Goal: Task Accomplishment & Management: Complete application form

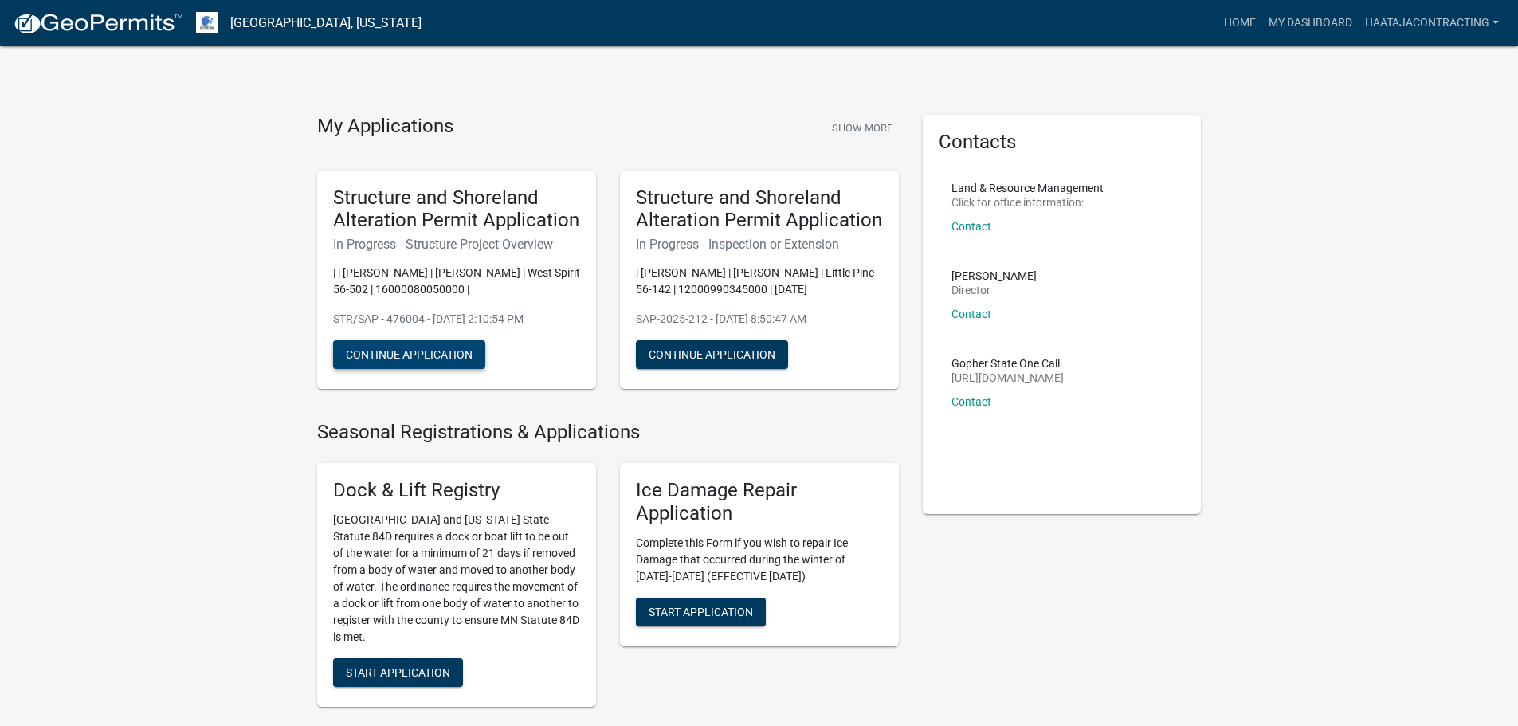
click at [461, 360] on button "Continue Application" at bounding box center [409, 354] width 152 height 29
click at [453, 363] on button "Continue Application" at bounding box center [409, 354] width 152 height 29
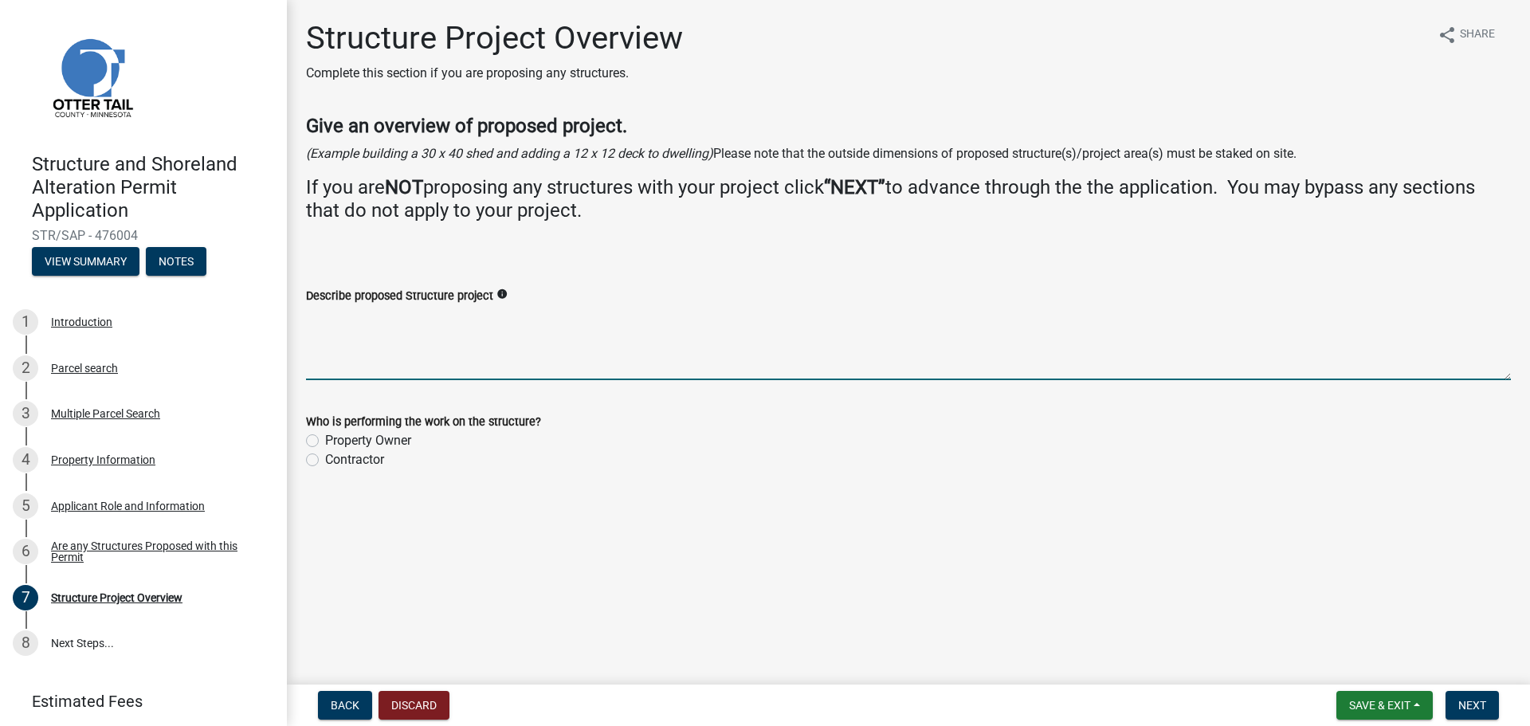
click at [670, 374] on textarea "Describe proposed Structure project" at bounding box center [908, 342] width 1205 height 75
click at [140, 540] on div "Are any Structures Proposed with this Permit" at bounding box center [156, 551] width 210 height 22
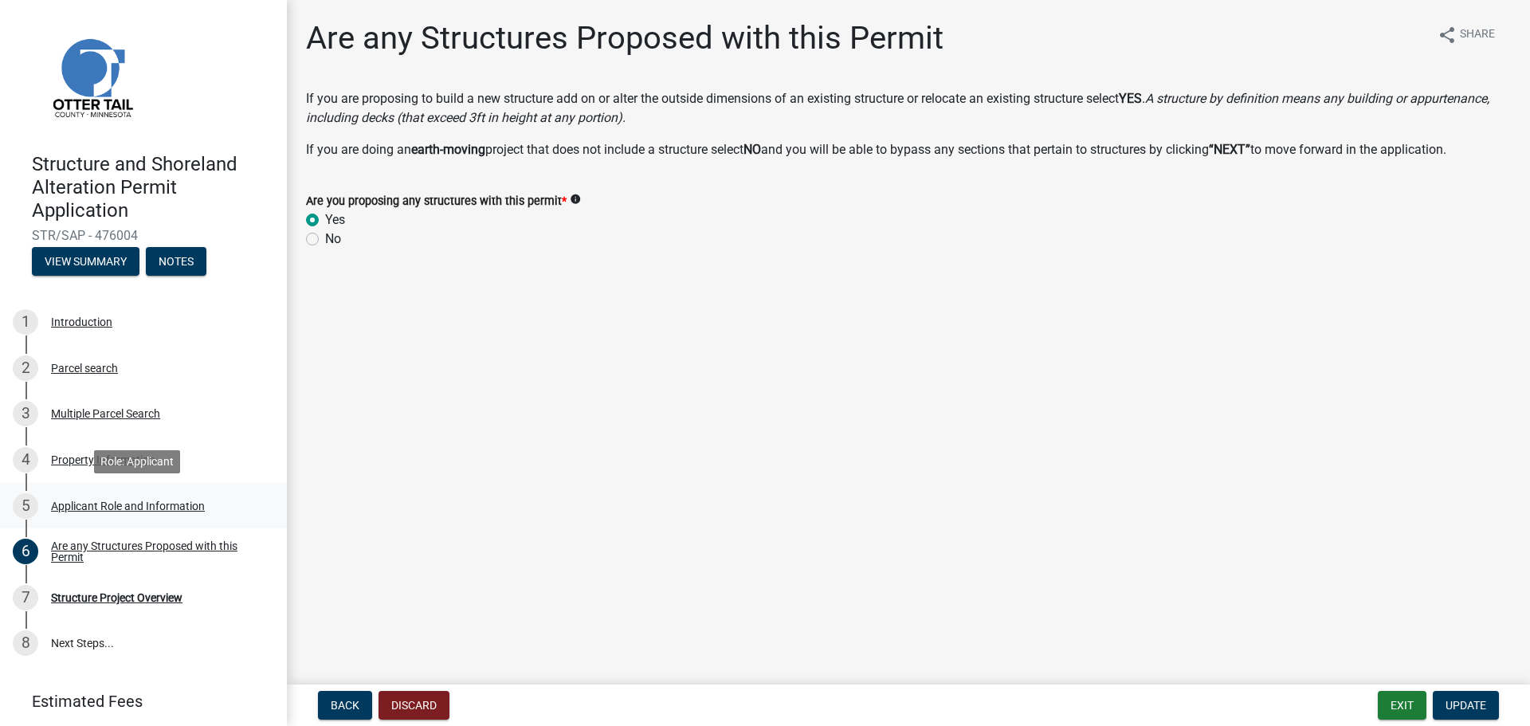
click at [166, 505] on div "Applicant Role and Information" at bounding box center [128, 506] width 154 height 11
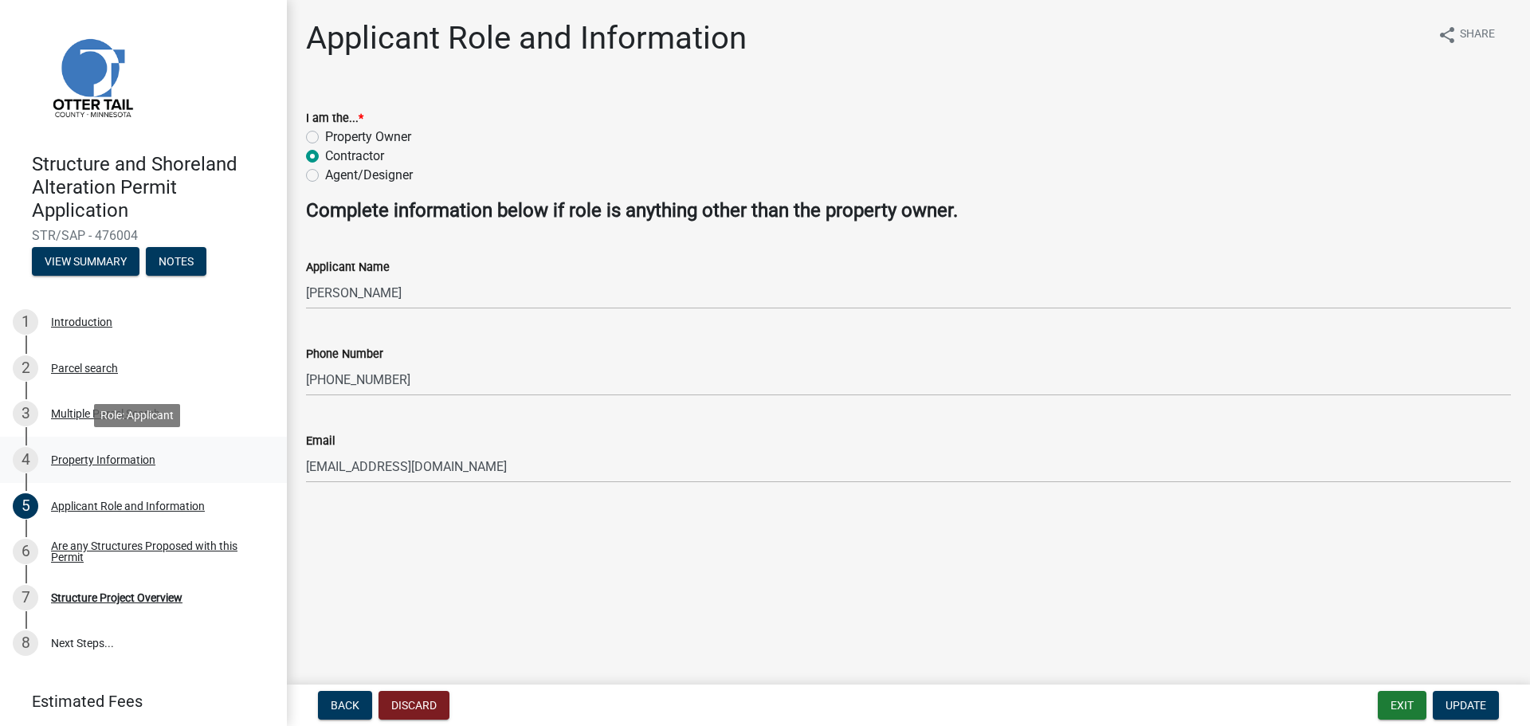
click at [77, 463] on div "Property Information" at bounding box center [103, 459] width 104 height 11
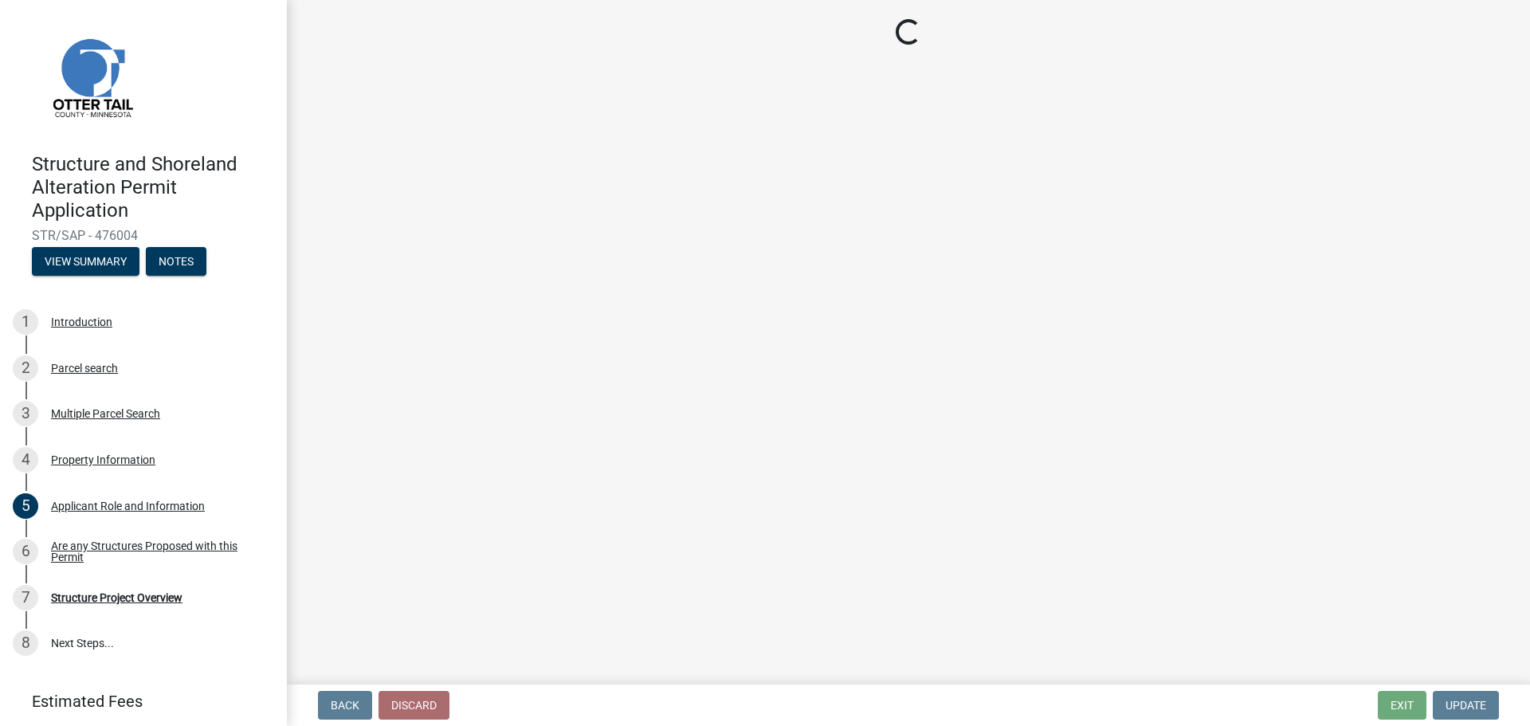
select select "6879361f-3e34-42b3-aee5-9f6928ccbea9"
select select "9f52d7c9-96dd-4370-b810-ce091165f7c2"
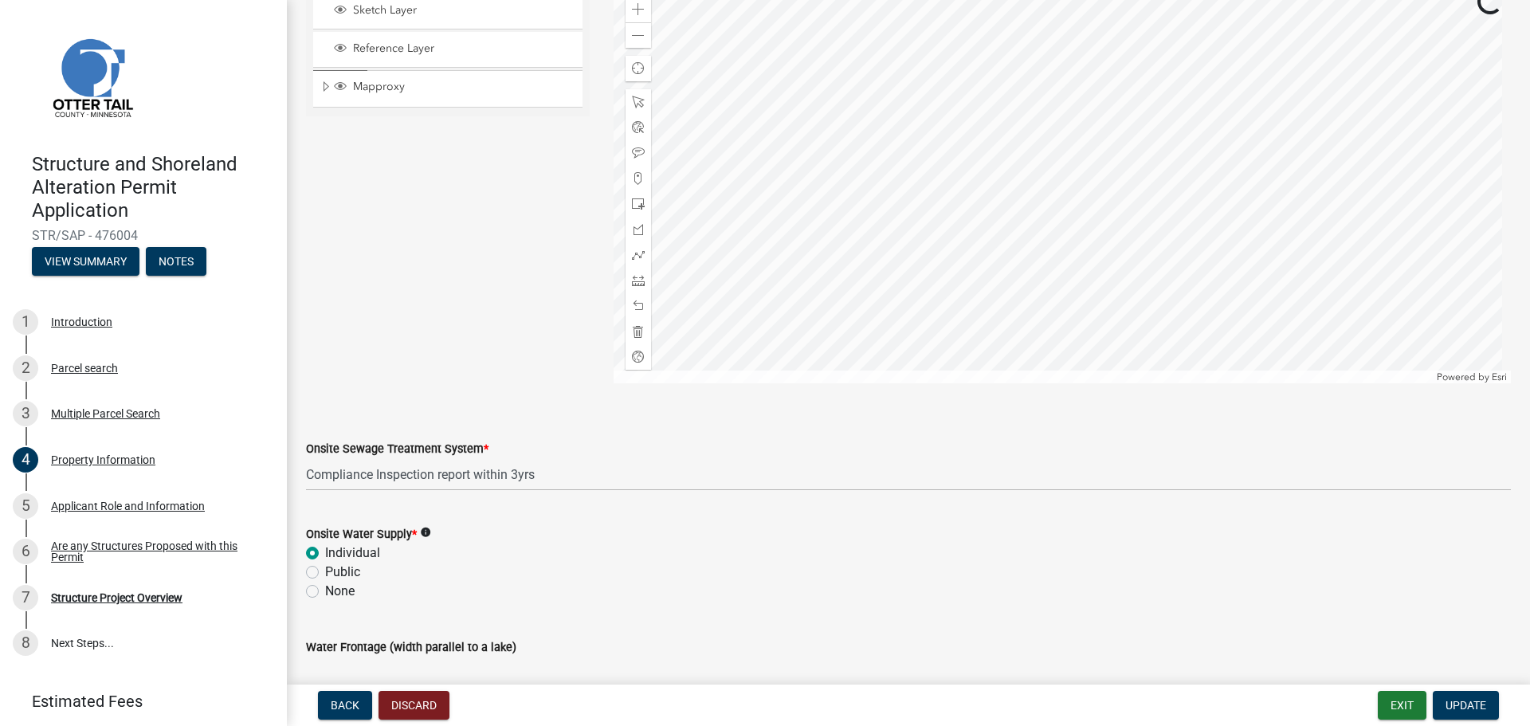
scroll to position [877, 0]
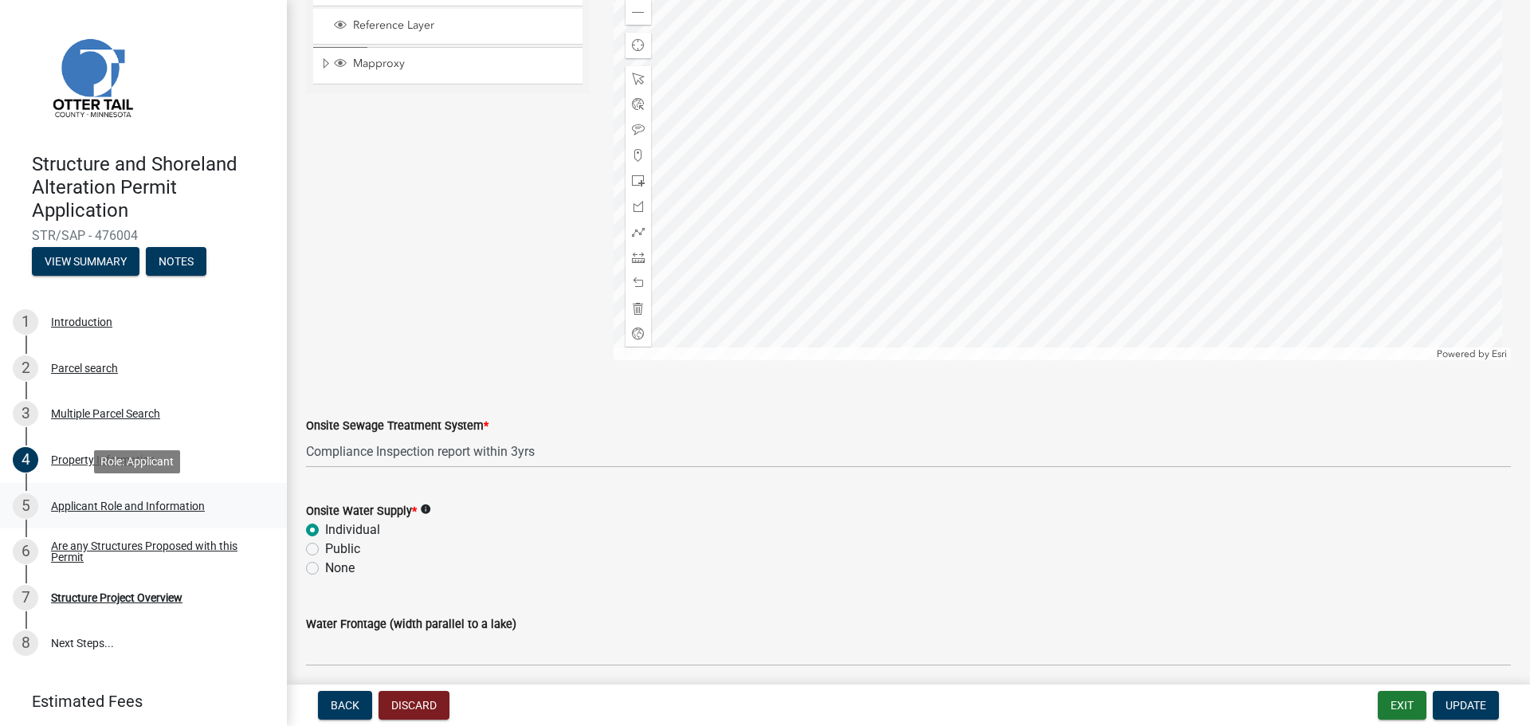
click at [206, 503] on div "5 Applicant Role and Information" at bounding box center [137, 506] width 249 height 26
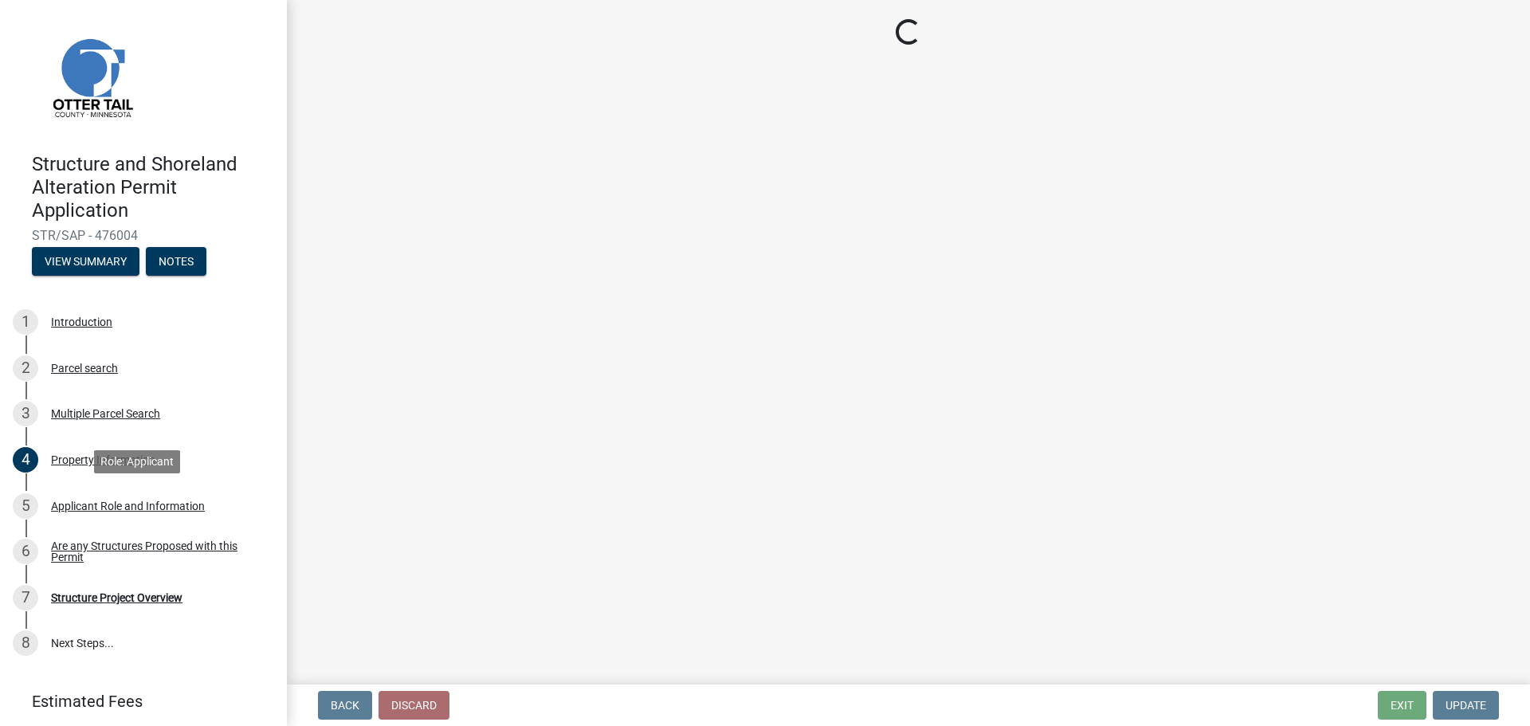
scroll to position [0, 0]
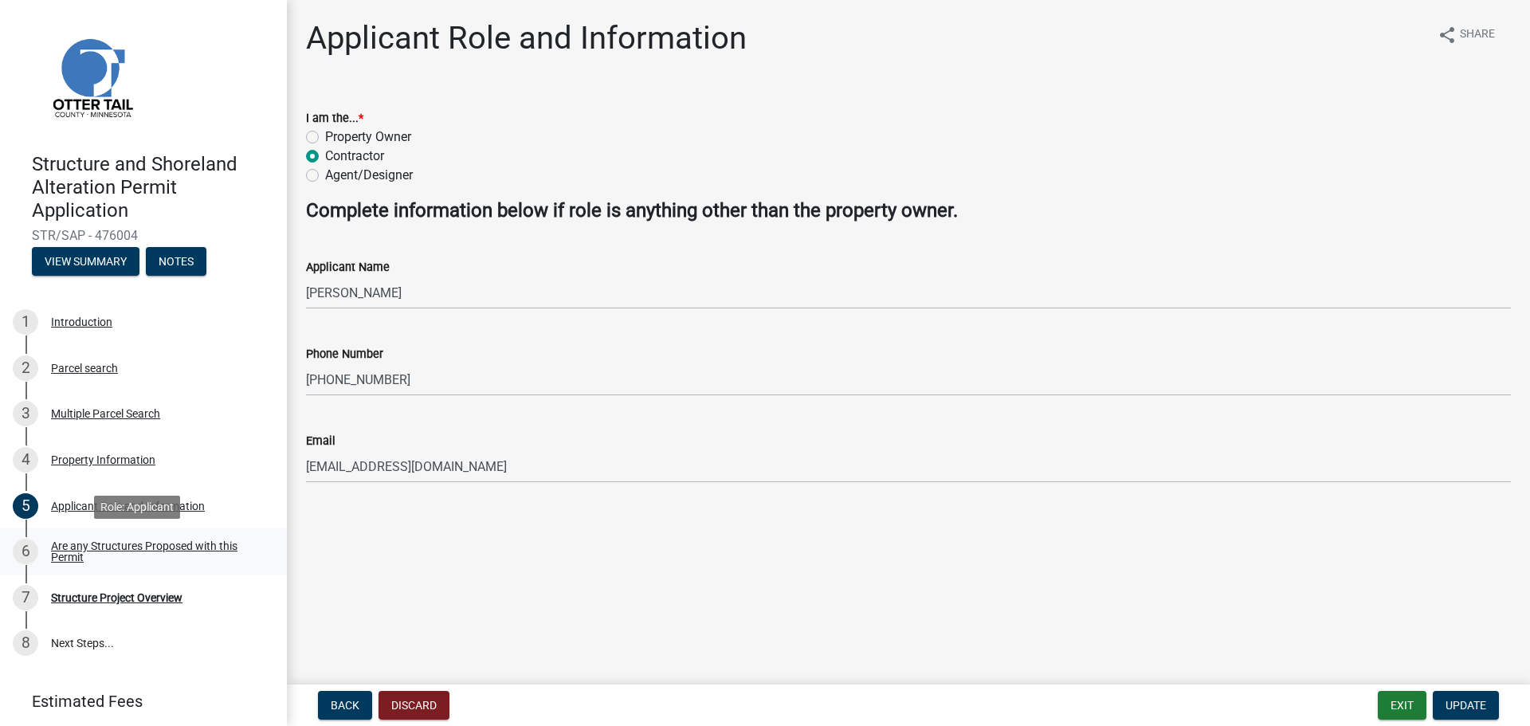
click at [102, 534] on link "6 Are any Structures Proposed with this Permit" at bounding box center [143, 551] width 287 height 46
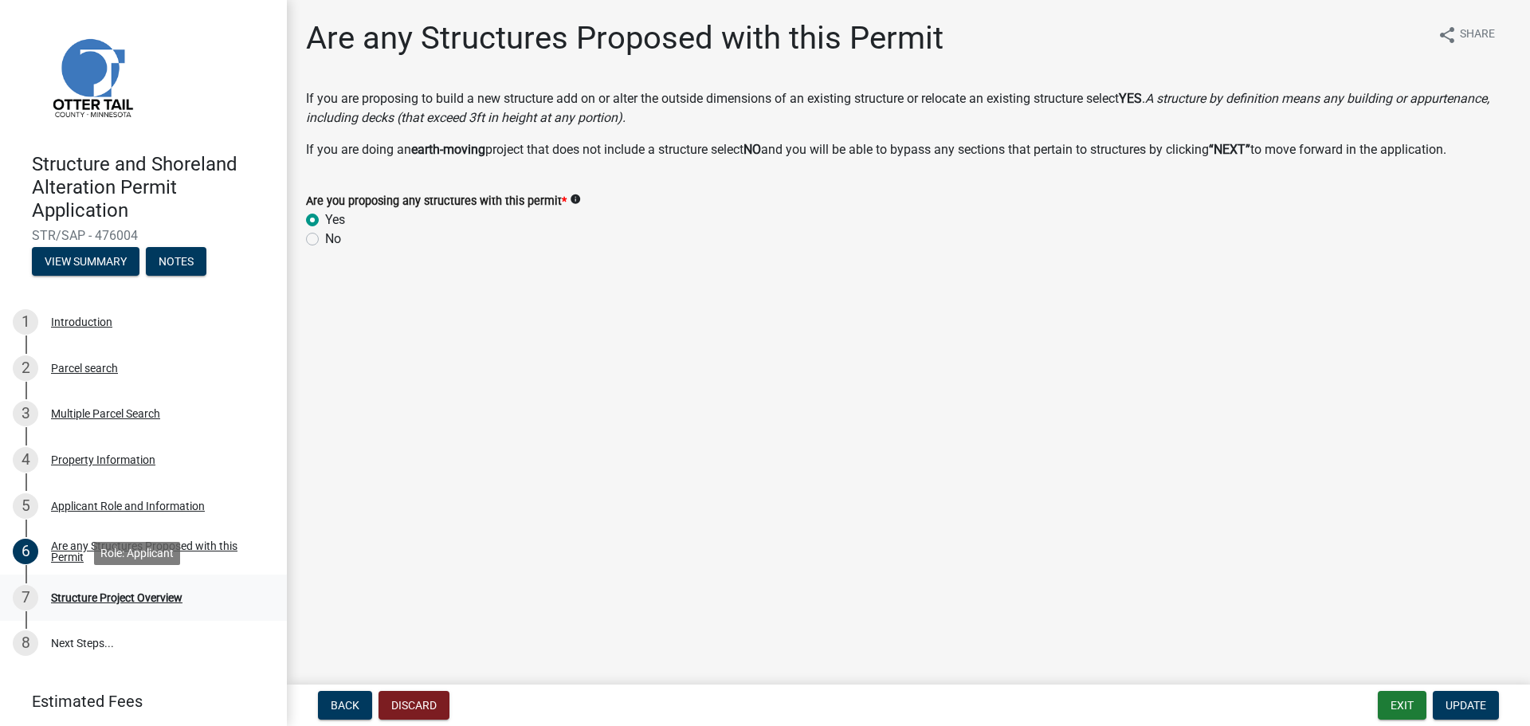
click at [152, 585] on div "7 Structure Project Overview" at bounding box center [137, 598] width 249 height 26
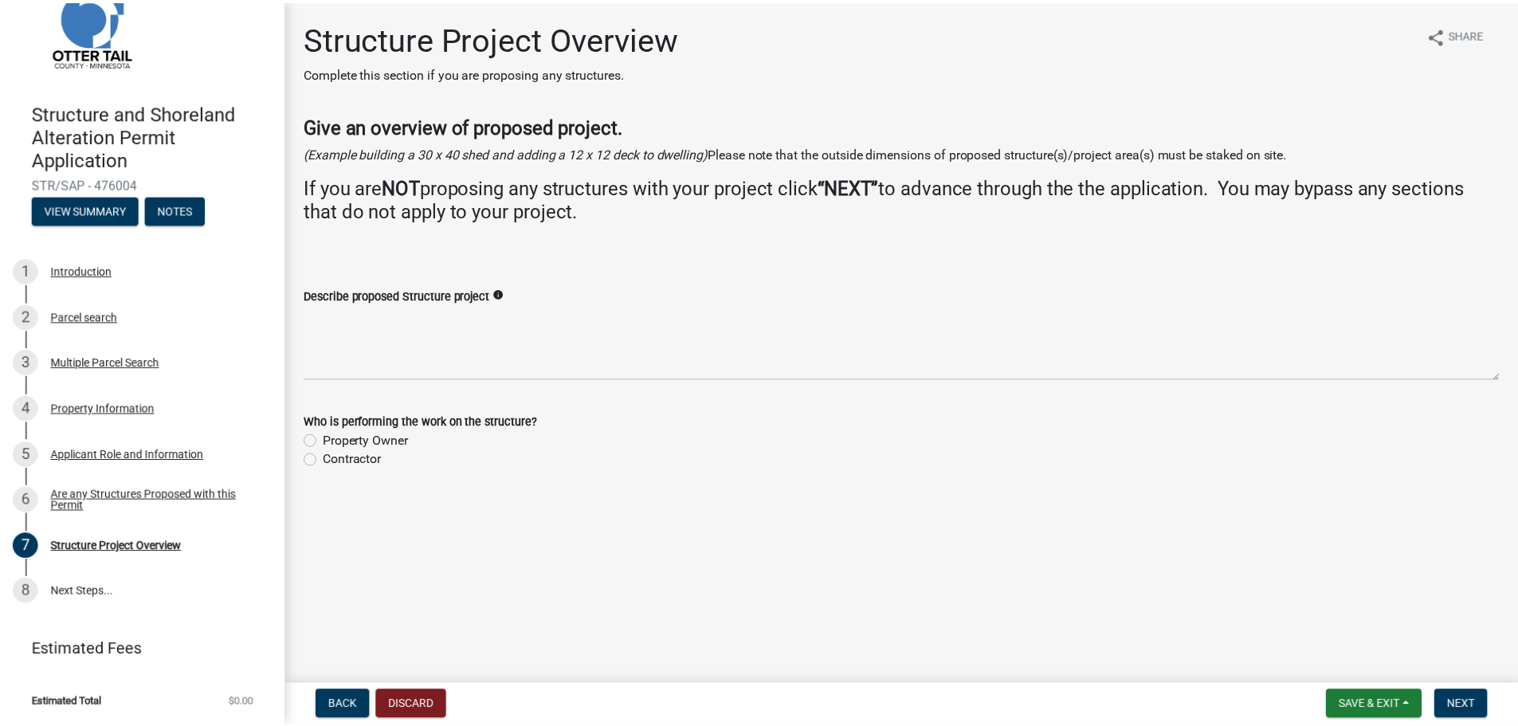
scroll to position [53, 0]
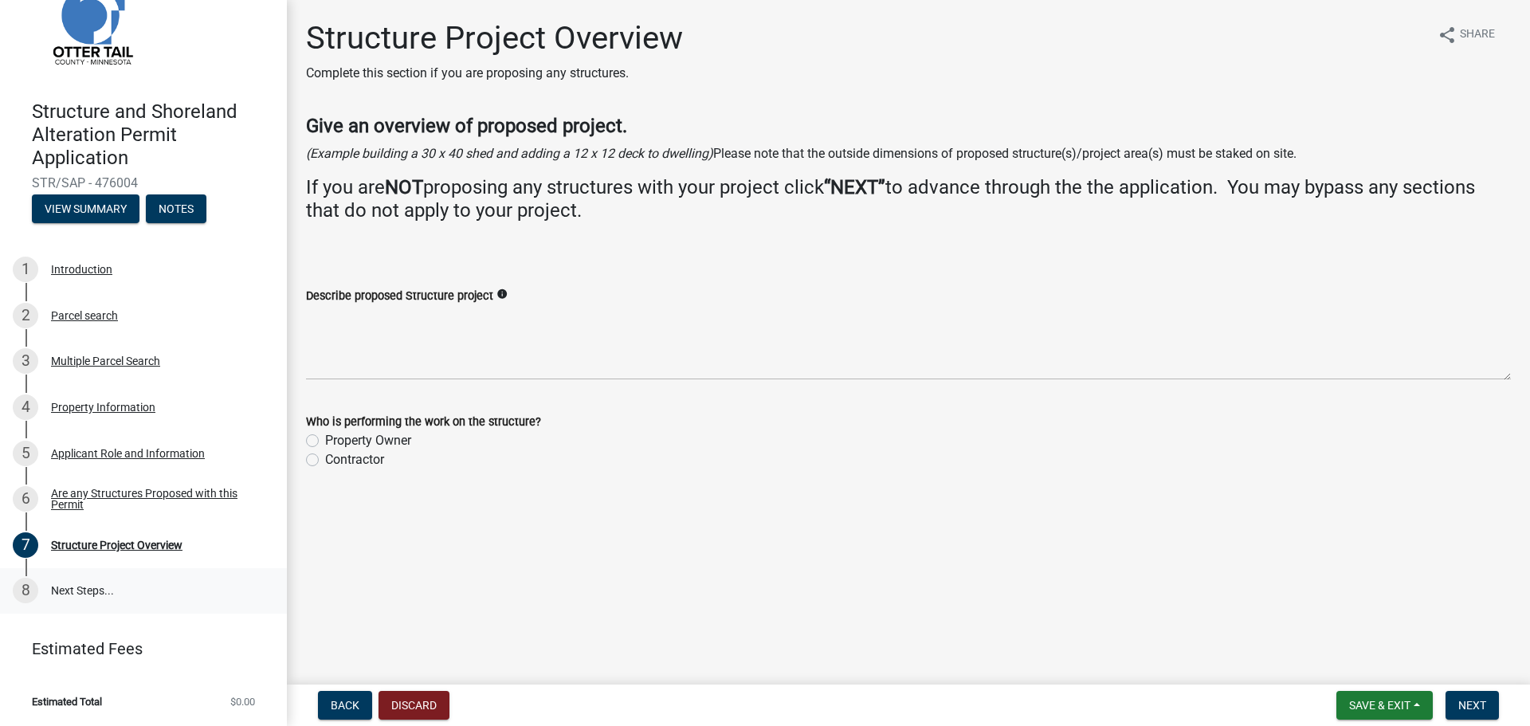
click at [145, 602] on link "8 Next Steps..." at bounding box center [143, 591] width 287 height 46
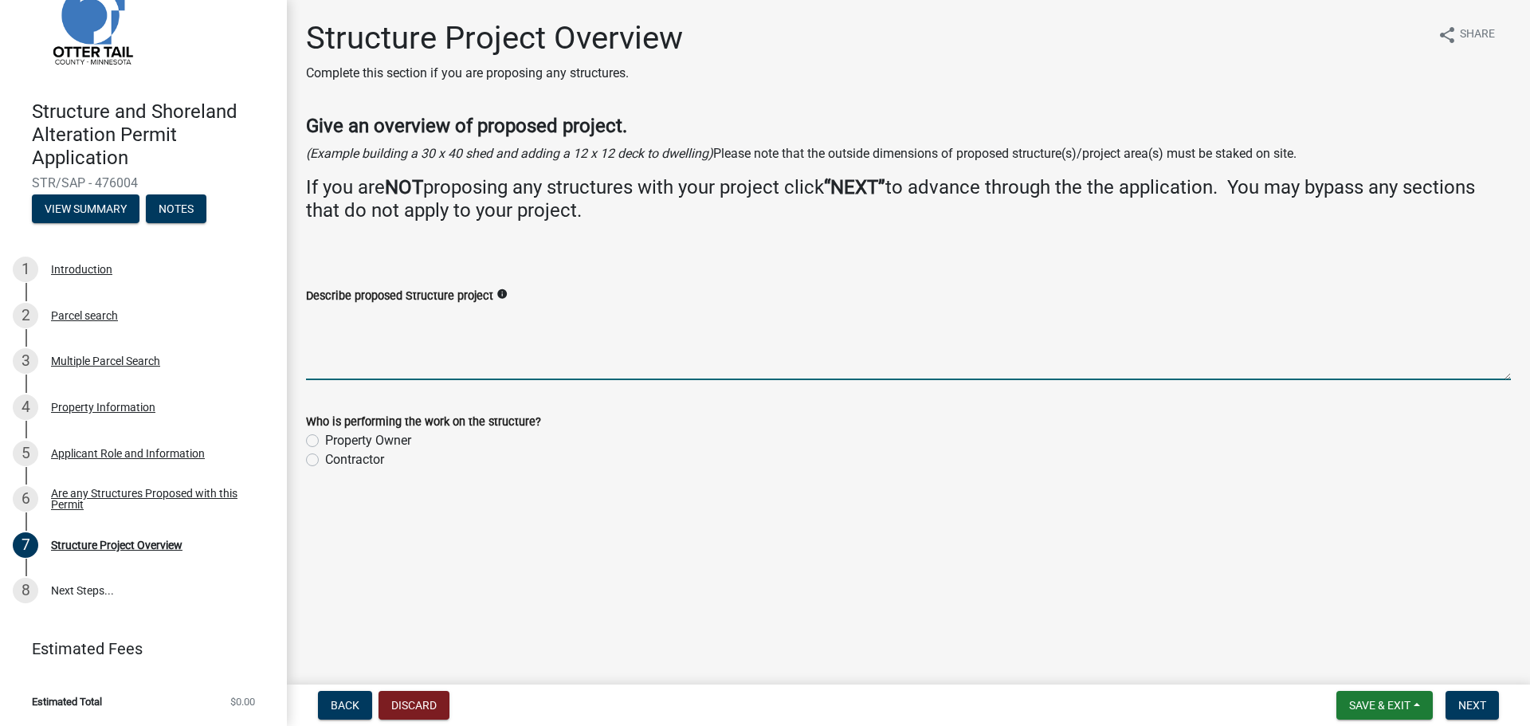
click at [397, 357] on textarea "Describe proposed Structure project" at bounding box center [908, 342] width 1205 height 75
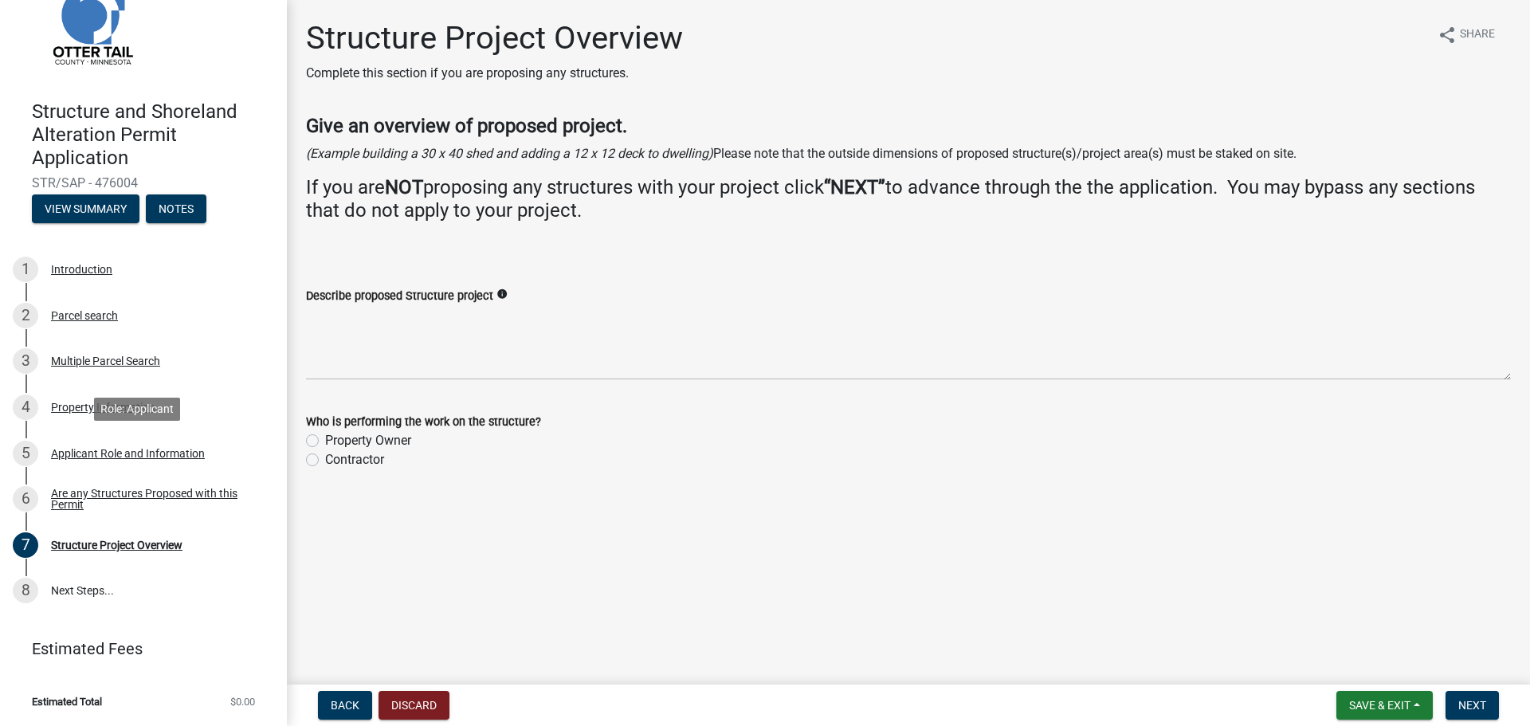
click at [160, 463] on div "5 Applicant Role and Information" at bounding box center [137, 454] width 249 height 26
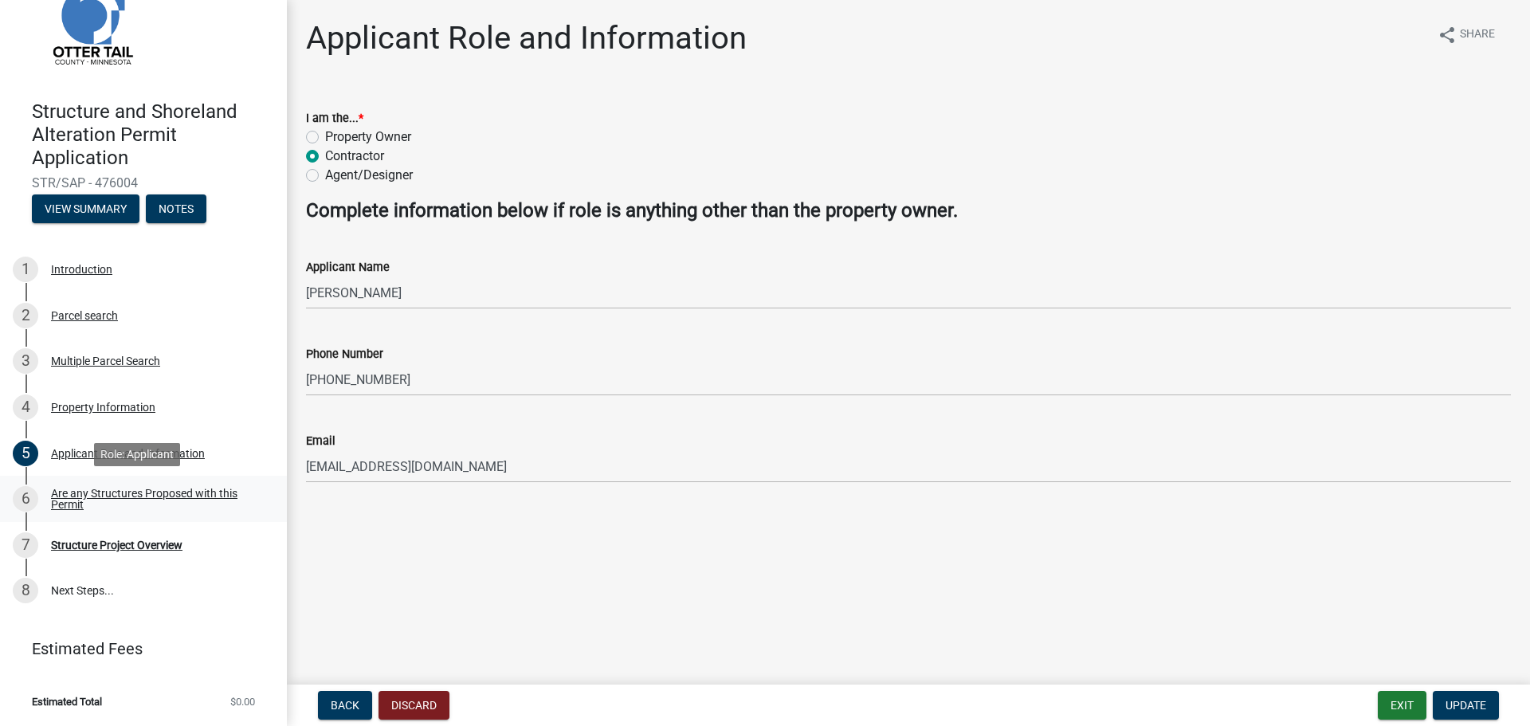
click at [164, 499] on div "Are any Structures Proposed with this Permit" at bounding box center [156, 499] width 210 height 22
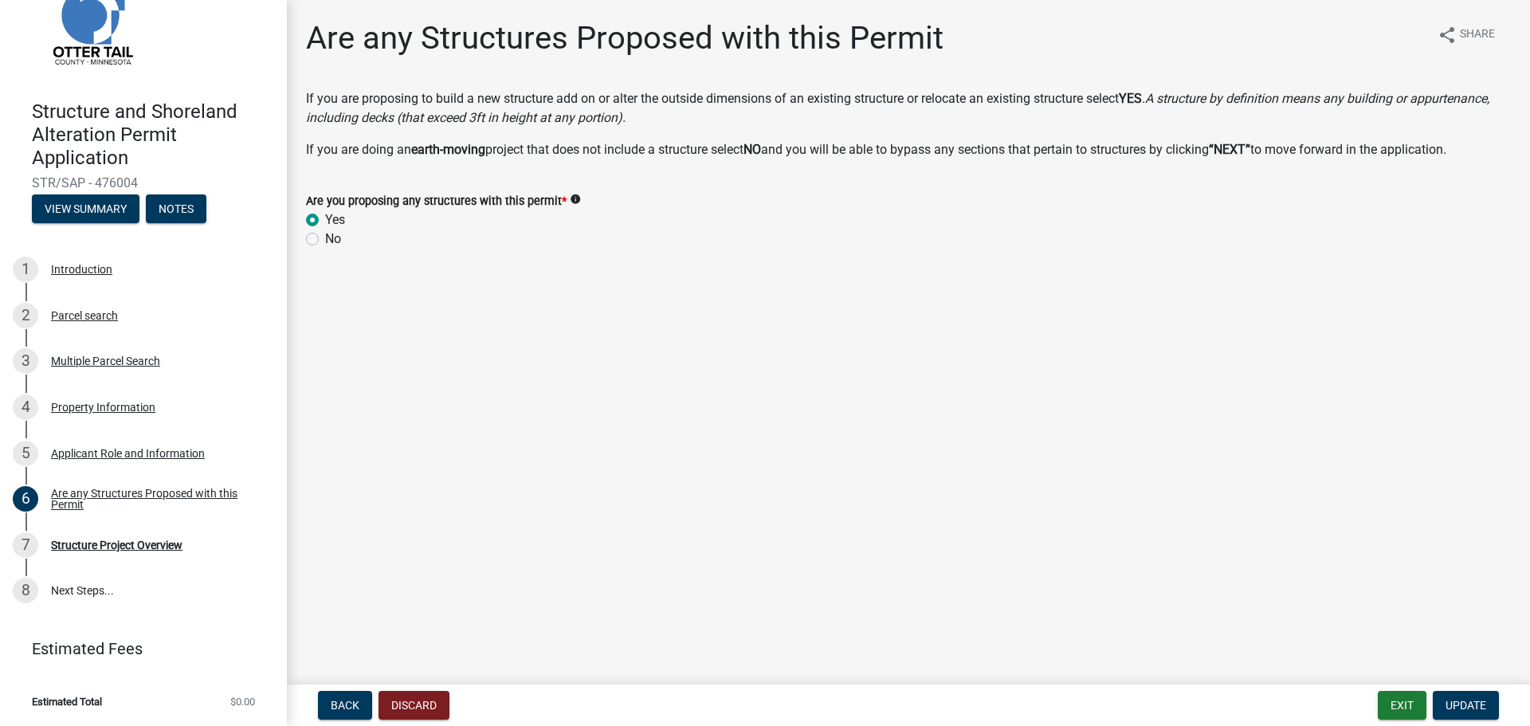
click at [325, 239] on label "No" at bounding box center [333, 239] width 16 height 19
click at [325, 239] on input "No" at bounding box center [330, 235] width 10 height 10
radio input "true"
click at [325, 221] on label "Yes" at bounding box center [335, 219] width 20 height 19
click at [325, 221] on input "Yes" at bounding box center [330, 215] width 10 height 10
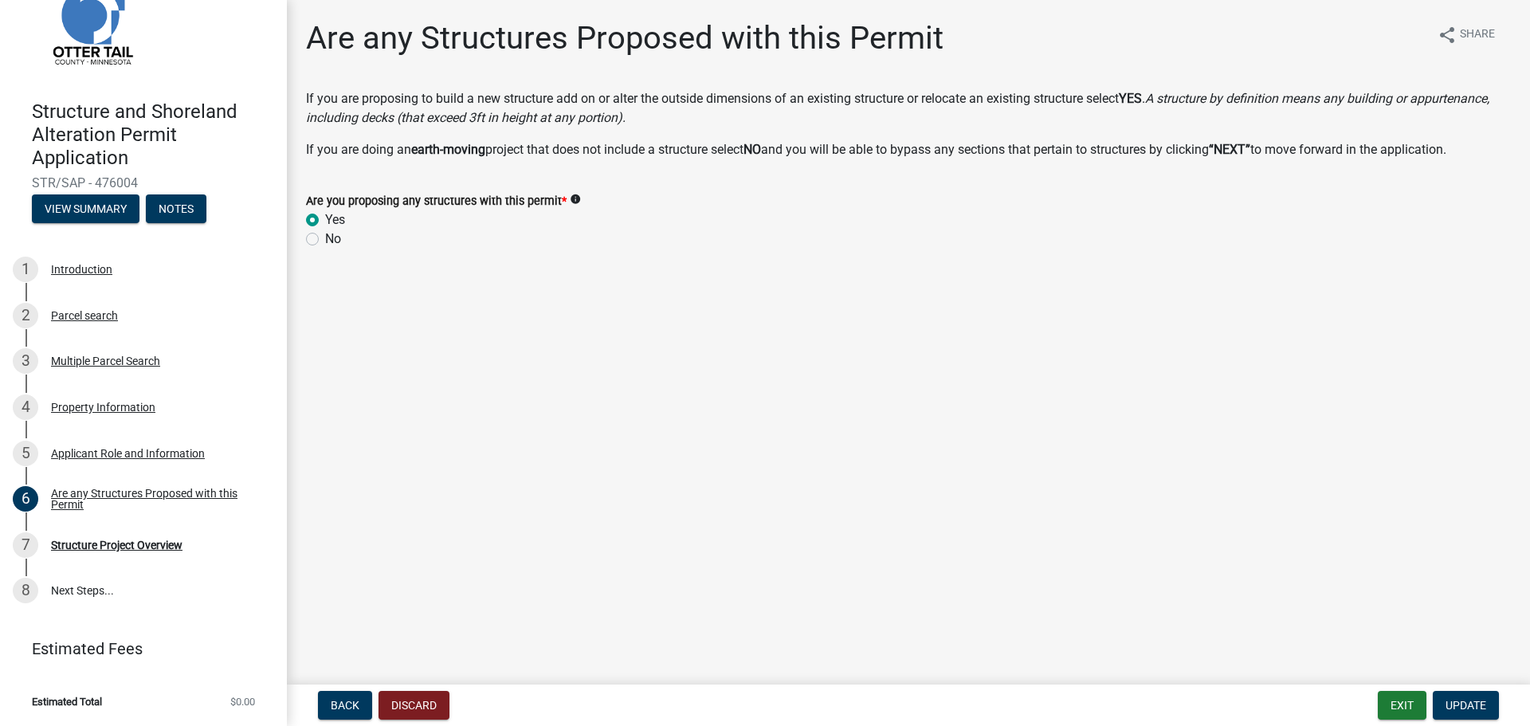
radio input "true"
click at [1463, 699] on span "Update" at bounding box center [1466, 705] width 41 height 13
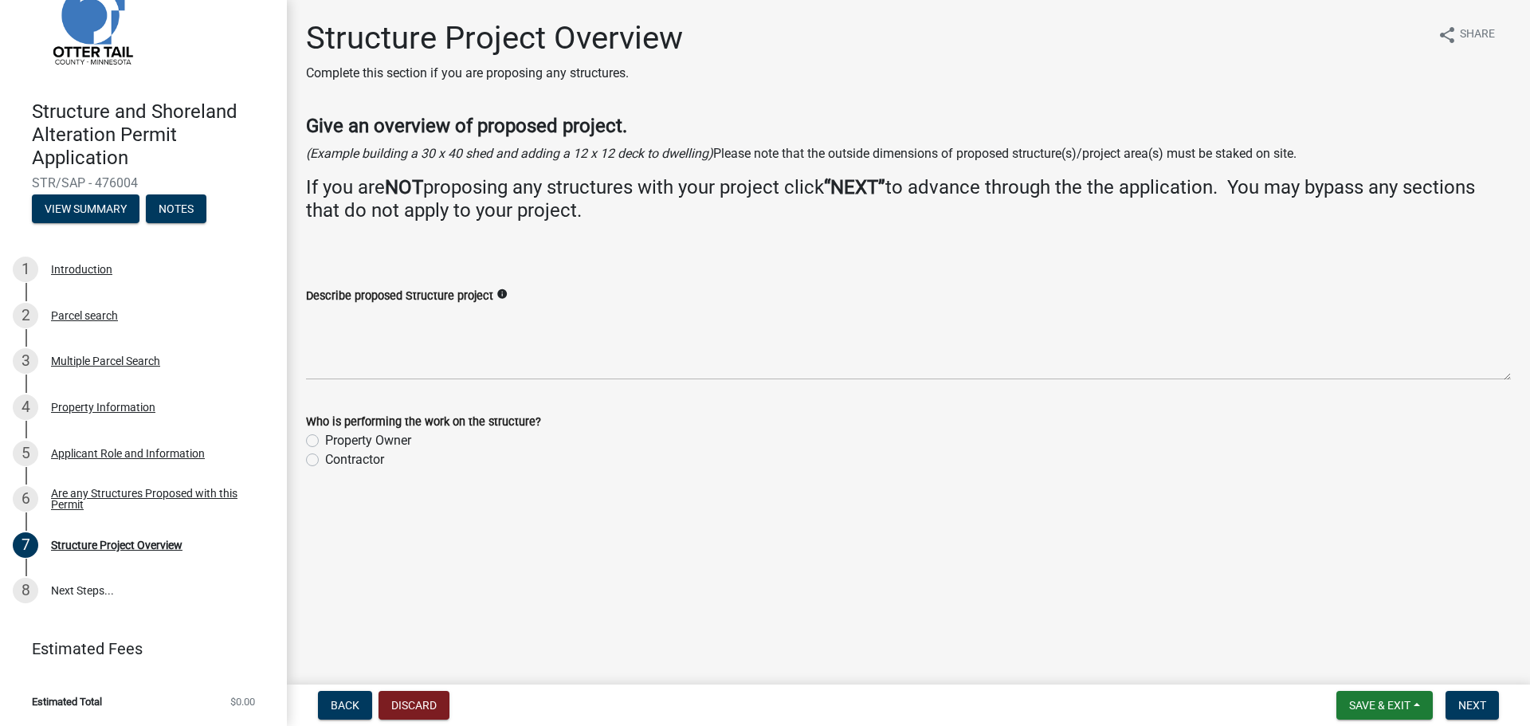
click at [600, 296] on div "Describe proposed Structure project info" at bounding box center [908, 295] width 1205 height 19
click at [325, 457] on label "Contractor" at bounding box center [354, 459] width 59 height 19
click at [325, 457] on input "Contractor" at bounding box center [330, 455] width 10 height 10
radio input "true"
click at [359, 296] on label "Describe proposed Structure project" at bounding box center [399, 296] width 187 height 11
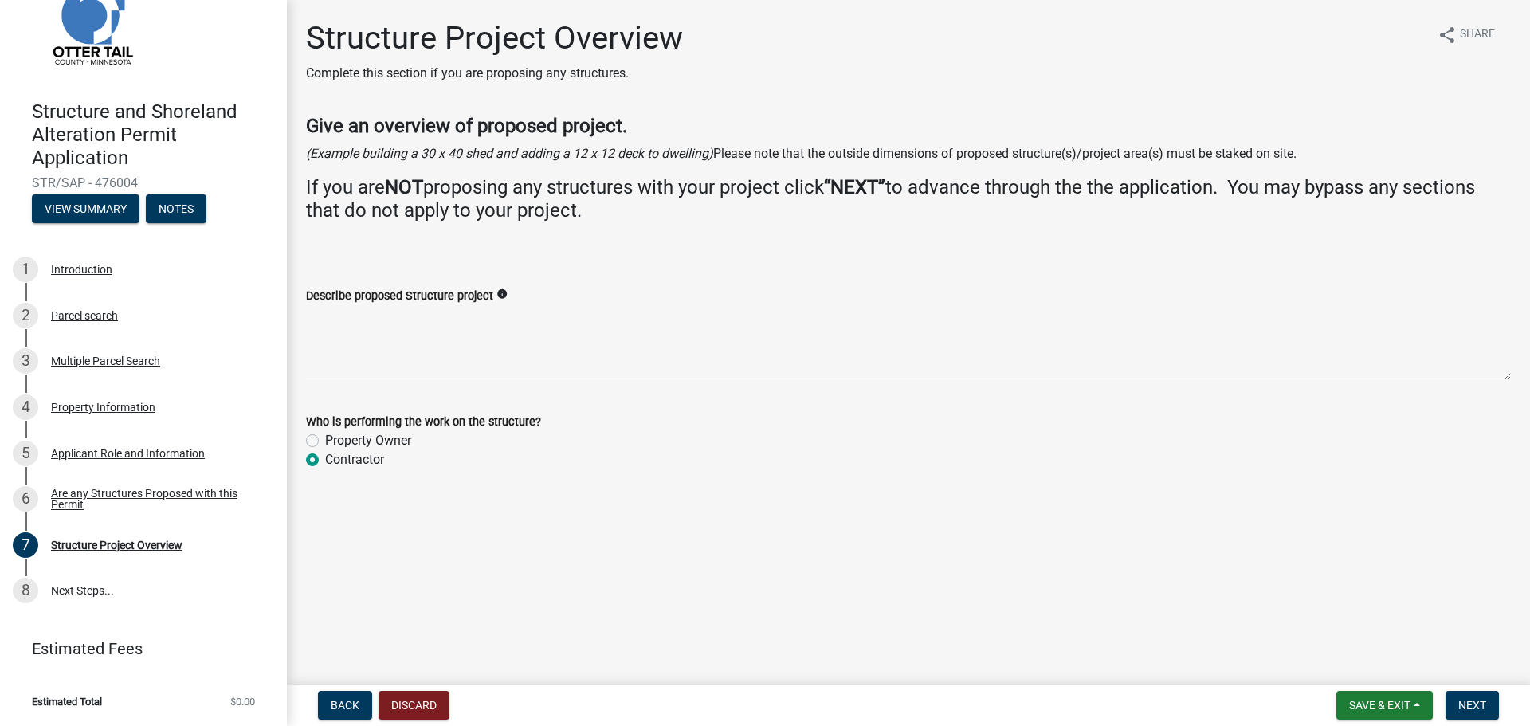
click at [359, 305] on textarea "Describe proposed Structure project" at bounding box center [908, 342] width 1205 height 75
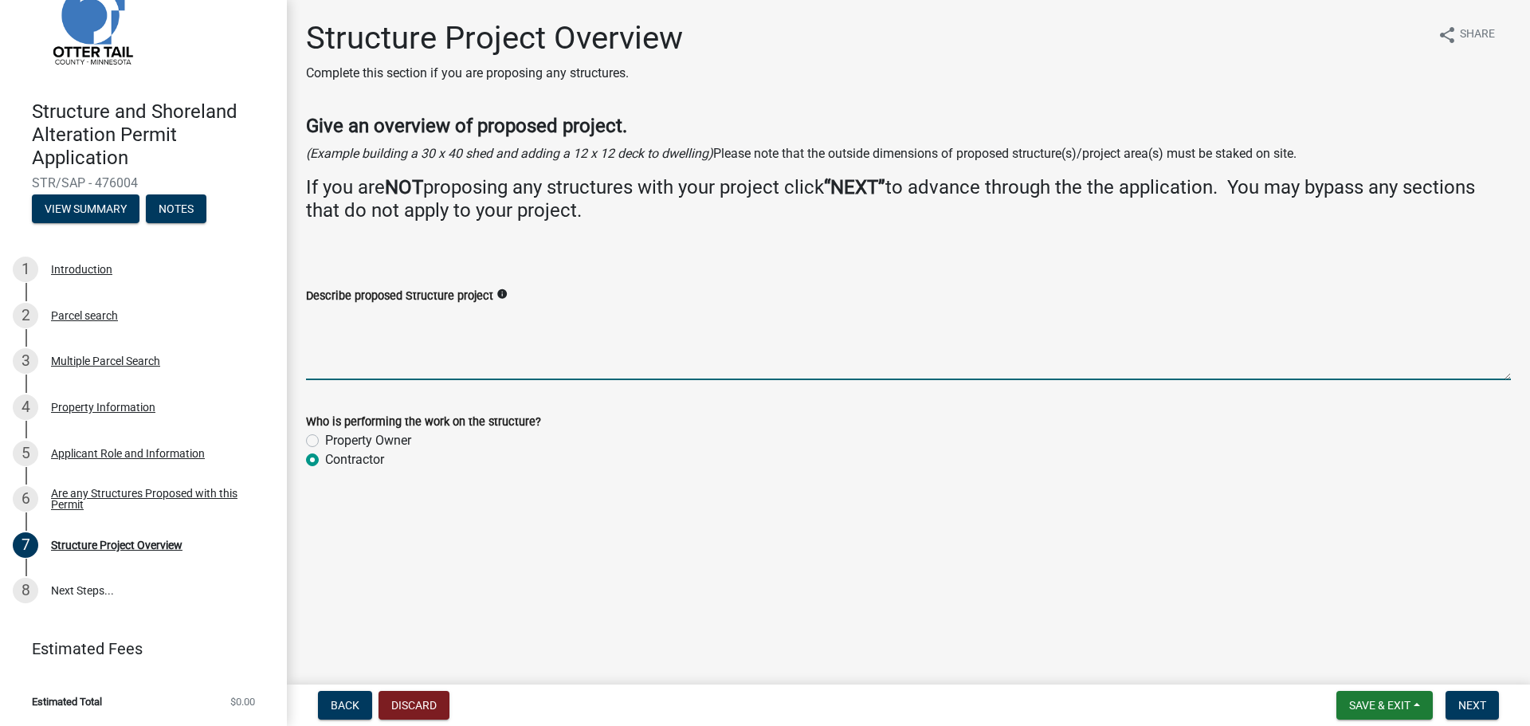
click at [364, 320] on textarea "Describe proposed Structure project" at bounding box center [908, 342] width 1205 height 75
type textarea "2"
type textarea "56'x44' new house with a 26'x26' basement"
click at [502, 298] on icon "info" at bounding box center [502, 294] width 11 height 11
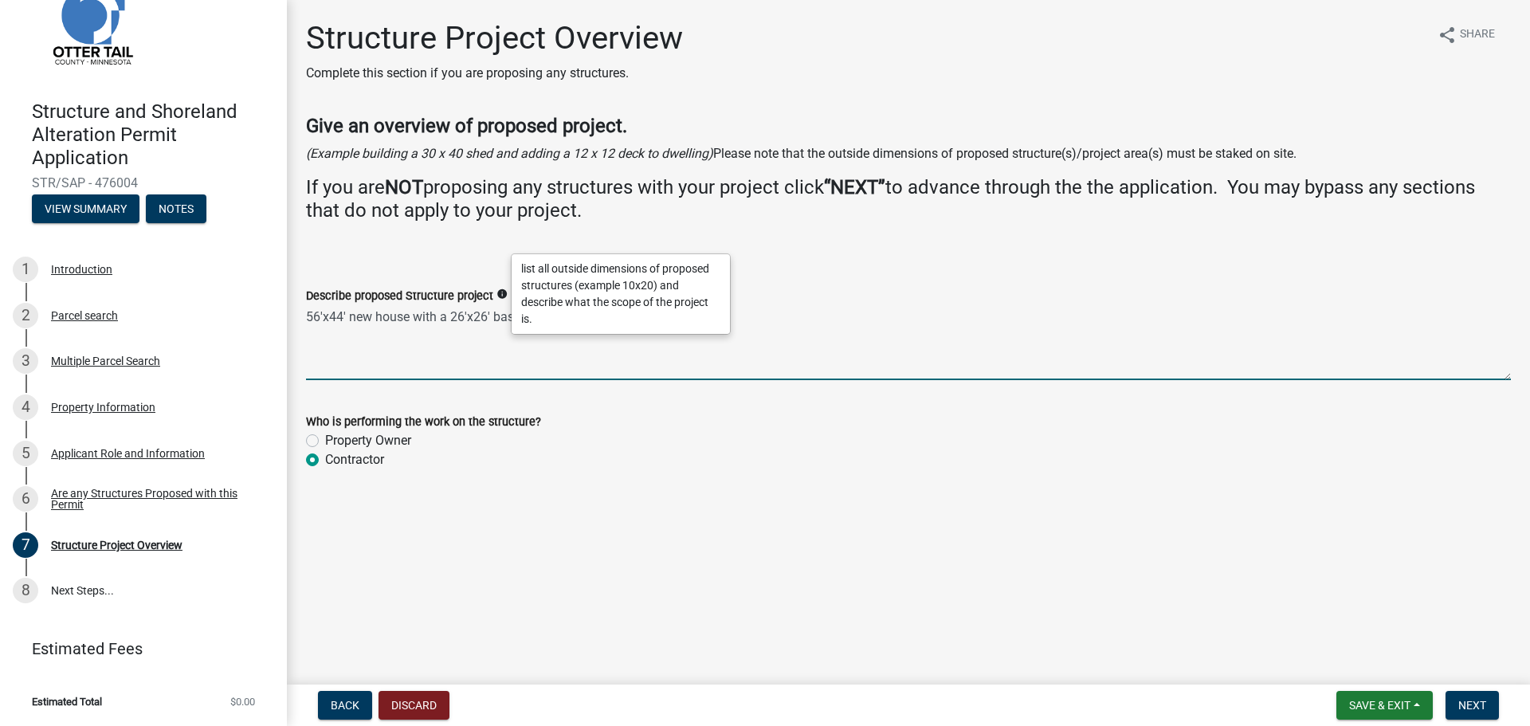
click at [490, 338] on textarea "56'x44' new house with a 26'x26' basement" at bounding box center [908, 342] width 1205 height 75
click at [556, 319] on textarea "56'x44' new house with a 26'x26' basement" at bounding box center [908, 342] width 1205 height 75
click at [1468, 693] on button "Next" at bounding box center [1472, 705] width 53 height 29
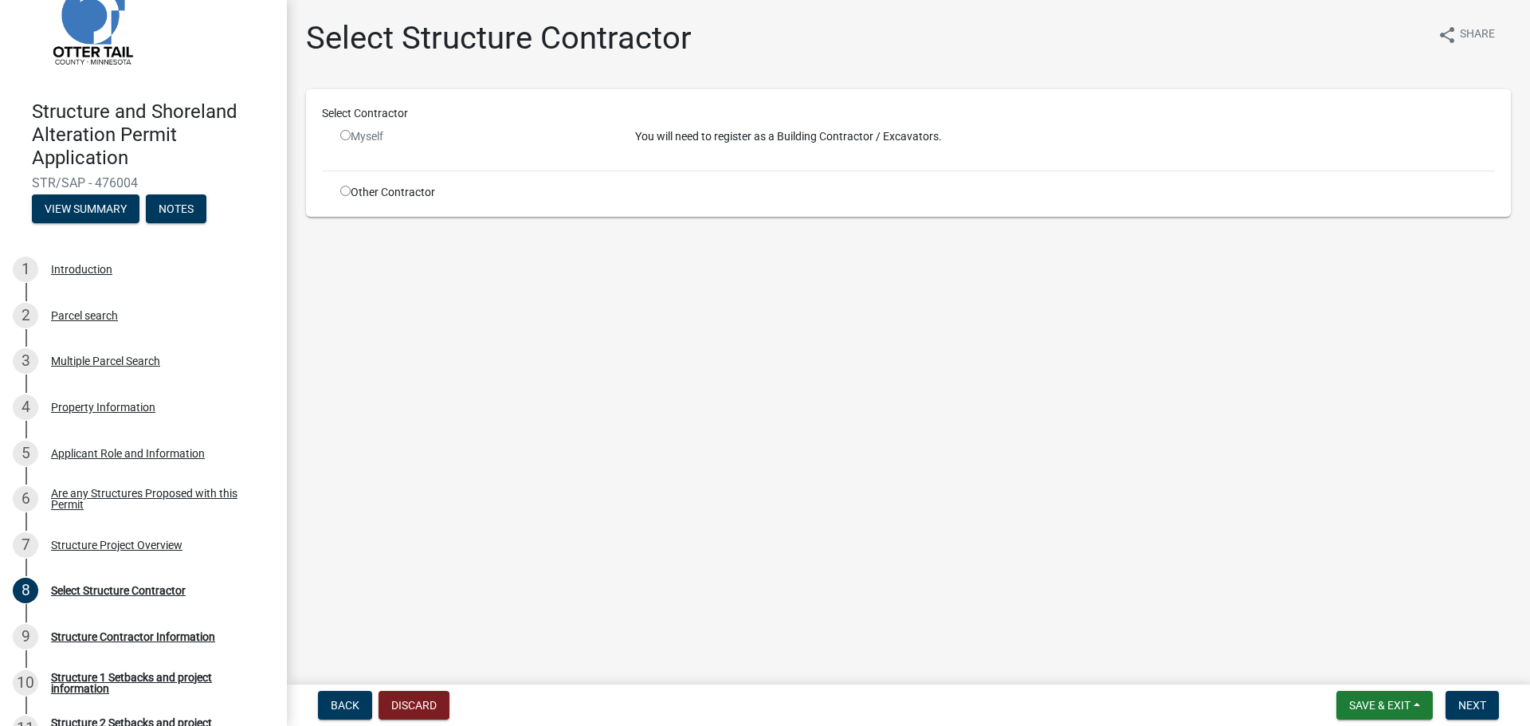
click at [348, 136] on input "radio" at bounding box center [345, 135] width 10 height 10
click at [346, 134] on input "radio" at bounding box center [345, 135] width 10 height 10
radio input "false"
click at [348, 186] on input "radio" at bounding box center [345, 191] width 10 height 10
radio input "true"
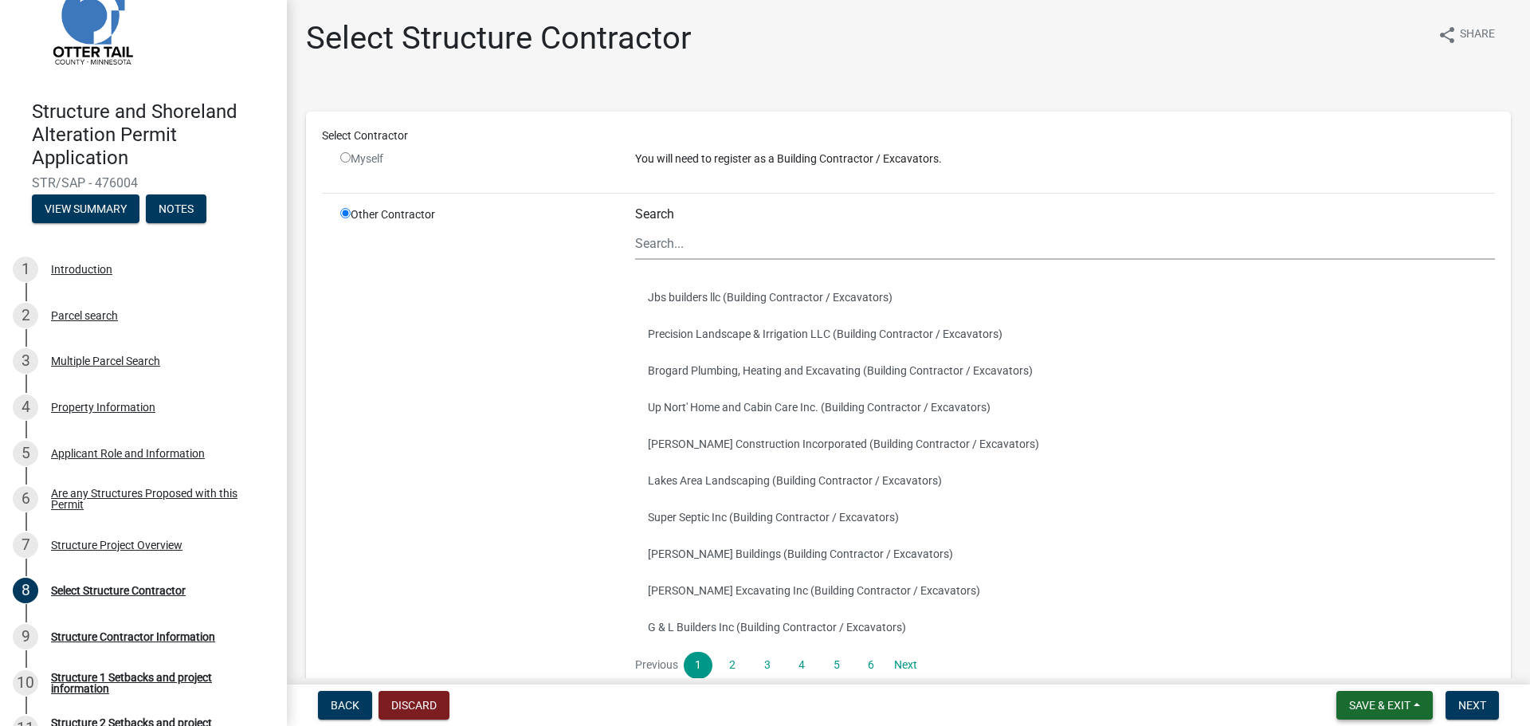
click at [1423, 706] on button "Save & Exit" at bounding box center [1385, 705] width 96 height 29
click at [1378, 668] on button "Save & Exit" at bounding box center [1370, 664] width 128 height 38
